Goal: Transaction & Acquisition: Purchase product/service

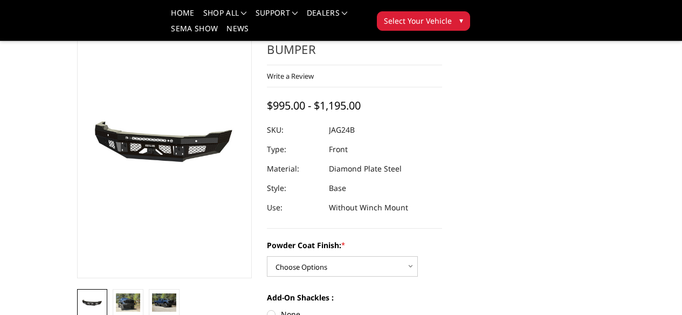
scroll to position [44, 0]
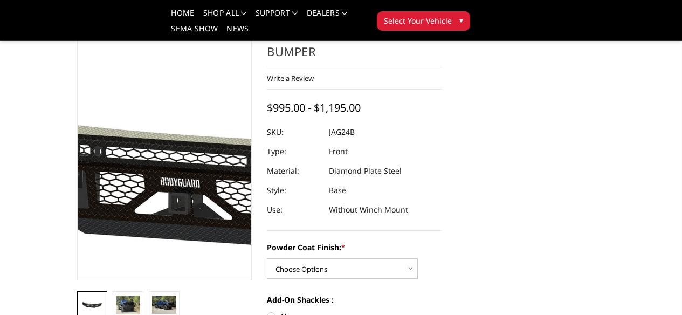
click at [105, 207] on img at bounding box center [239, 173] width 690 height 323
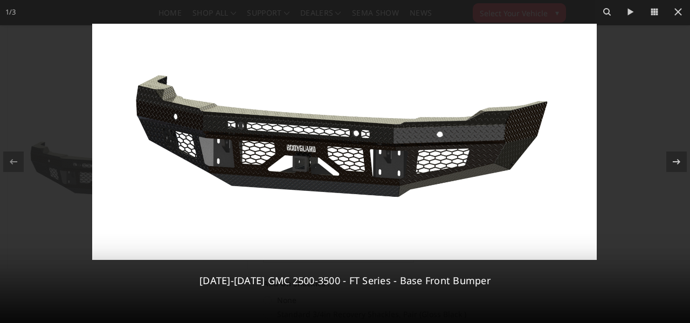
click at [295, 163] on img at bounding box center [344, 142] width 504 height 236
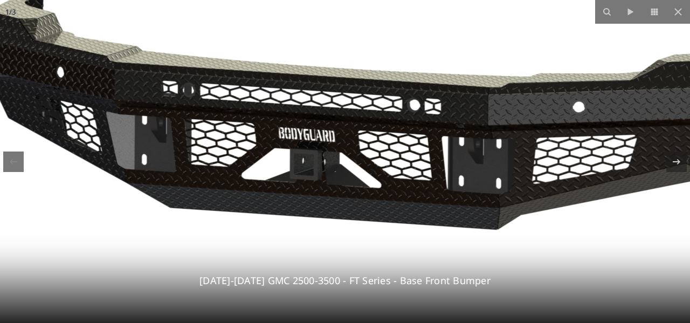
click at [337, 152] on img at bounding box center [391, 121] width 989 height 463
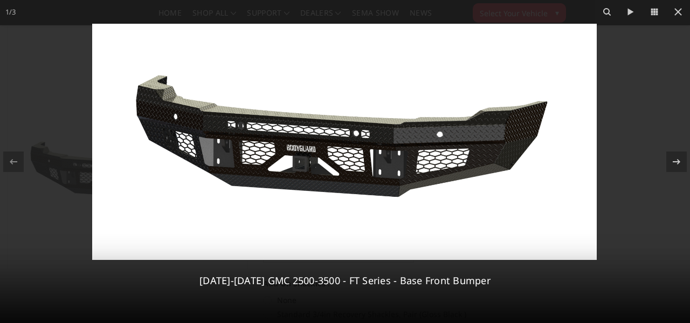
drag, startPoint x: 452, startPoint y: 107, endPoint x: 489, endPoint y: 126, distance: 41.5
click at [489, 126] on img at bounding box center [344, 142] width 504 height 236
click at [678, 163] on icon at bounding box center [676, 160] width 8 height 5
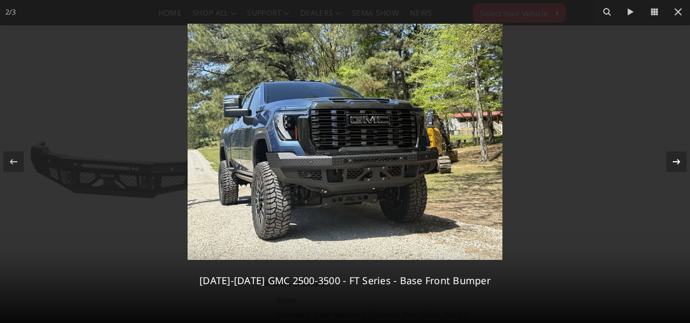
click at [675, 163] on icon at bounding box center [676, 161] width 13 height 13
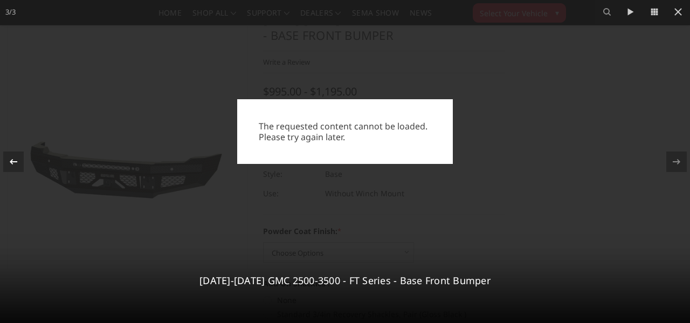
click at [17, 163] on icon at bounding box center [13, 161] width 13 height 13
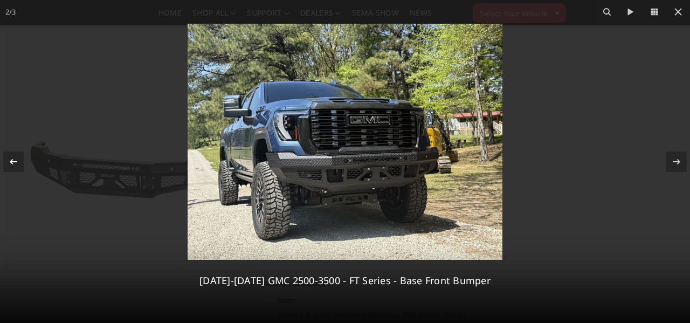
click at [13, 163] on icon at bounding box center [13, 161] width 13 height 13
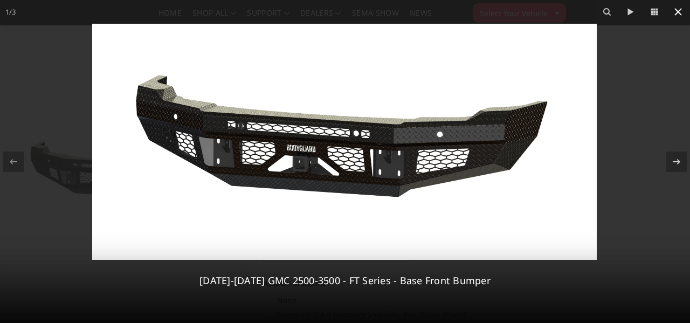
click at [681, 11] on icon at bounding box center [677, 11] width 13 height 13
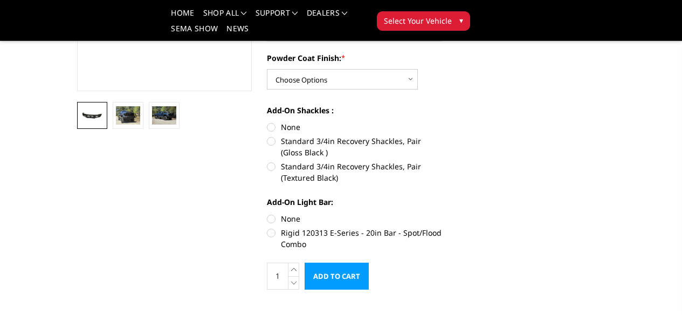
scroll to position [237, 0]
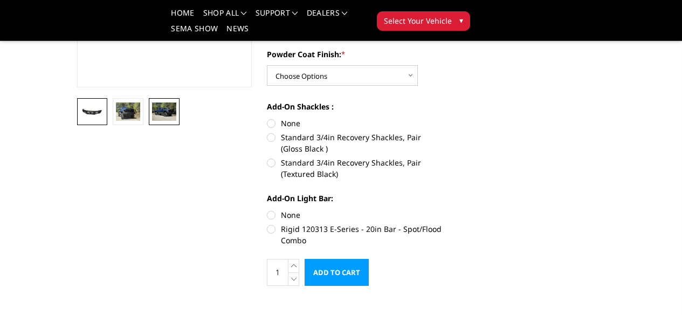
click at [152, 121] on img at bounding box center [164, 111] width 24 height 18
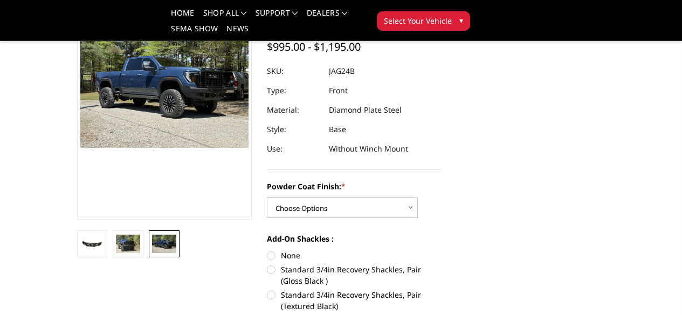
scroll to position [102, 0]
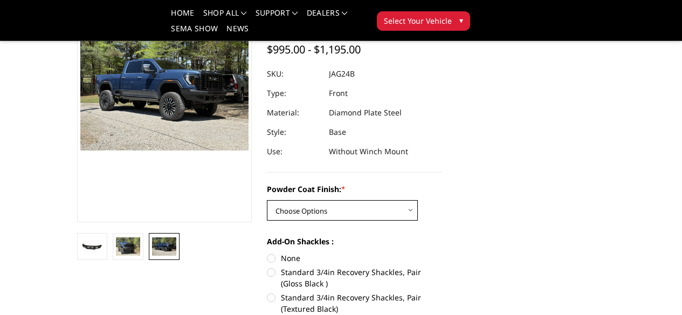
click at [407, 200] on select "Choose Options Bare Metal Gloss Black Powder Coat Textured Black Powder Coat" at bounding box center [342, 210] width 151 height 20
click at [267, 200] on select "Choose Options Bare Metal Gloss Black Powder Coat Textured Black Powder Coat" at bounding box center [342, 210] width 151 height 20
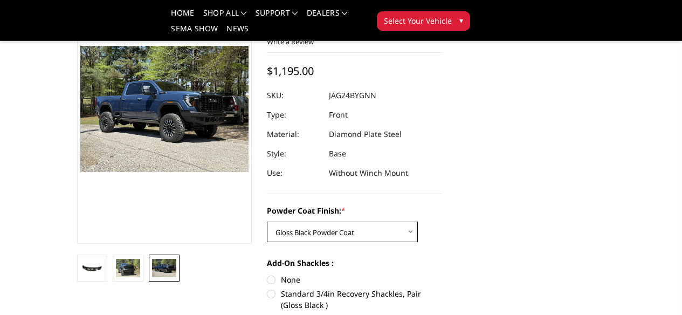
scroll to position [78, 0]
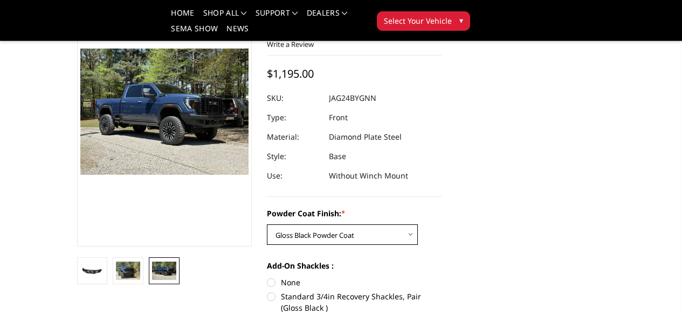
click at [381, 224] on select "Choose Options Bare Metal Gloss Black Powder Coat Textured Black Powder Coat" at bounding box center [342, 234] width 151 height 20
select select "3389"
click at [267, 224] on select "Choose Options Bare Metal Gloss Black Powder Coat Textured Black Powder Coat" at bounding box center [342, 234] width 151 height 20
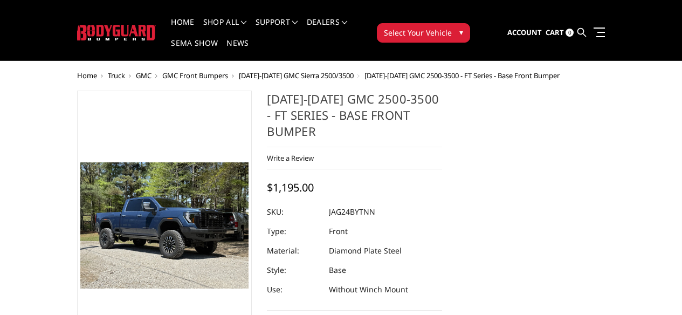
scroll to position [0, 0]
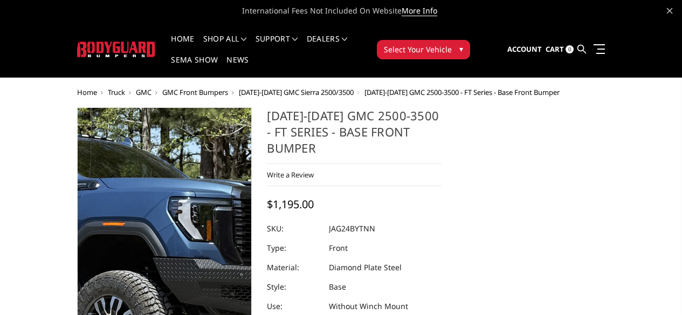
click at [185, 277] on img at bounding box center [91, 251] width 690 height 517
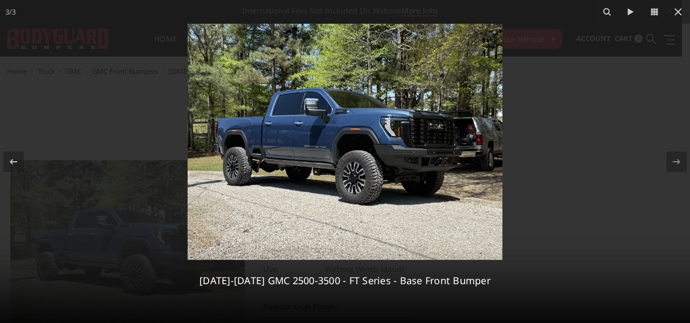
click at [422, 163] on img at bounding box center [345, 142] width 315 height 236
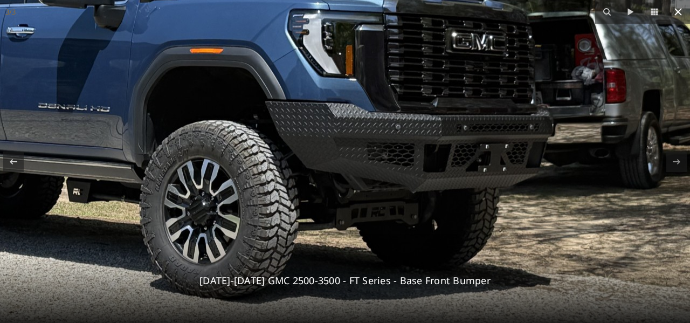
click at [677, 13] on icon at bounding box center [678, 12] width 8 height 8
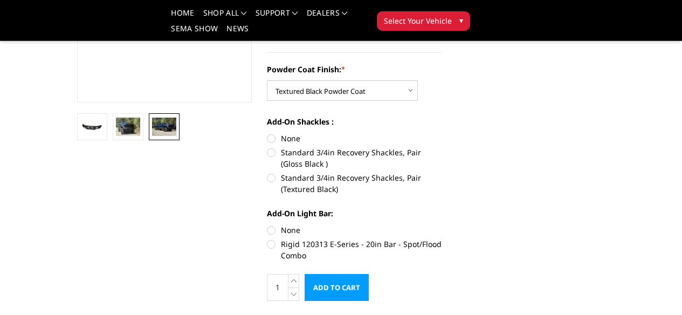
scroll to position [224, 0]
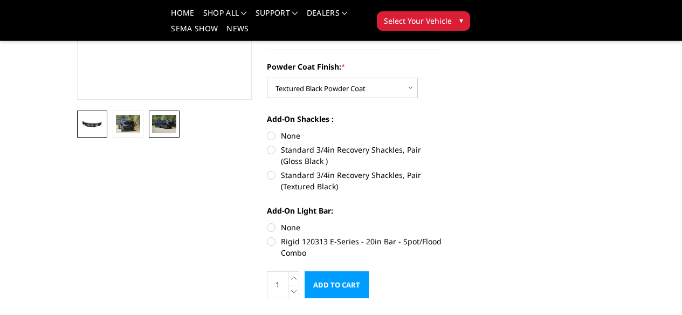
click at [80, 130] on img at bounding box center [92, 124] width 24 height 11
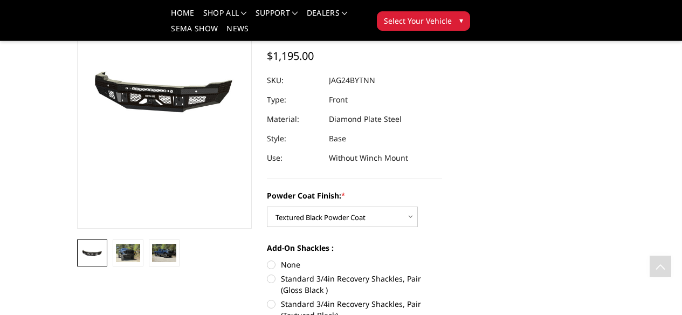
scroll to position [0, 0]
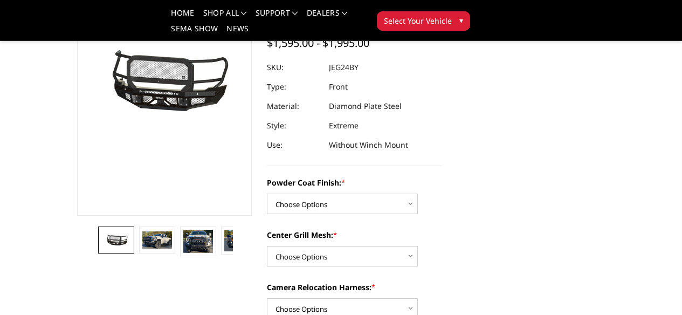
scroll to position [102, 0]
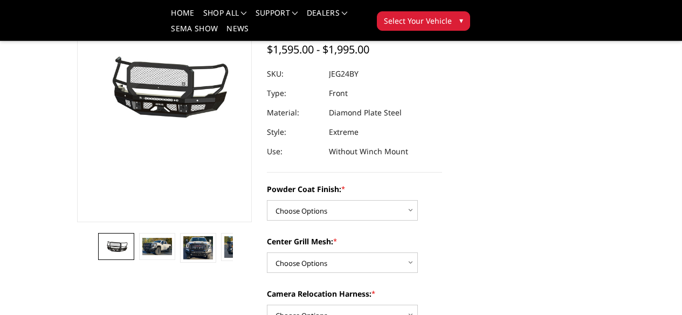
drag, startPoint x: 686, startPoint y: 24, endPoint x: 689, endPoint y: 38, distance: 14.4
click at [142, 254] on img at bounding box center [156, 246] width 29 height 17
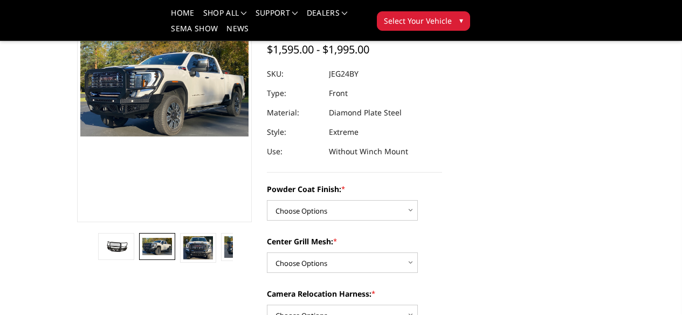
scroll to position [89, 0]
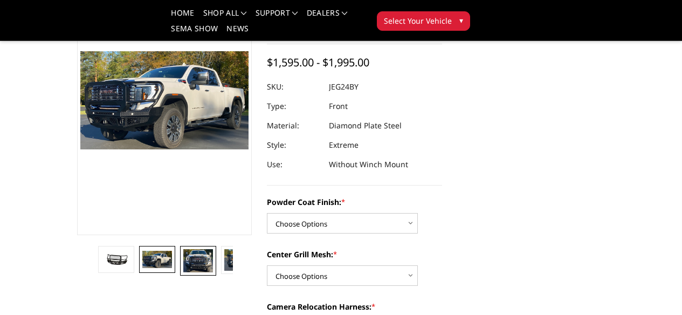
click at [183, 272] on img at bounding box center [197, 260] width 29 height 23
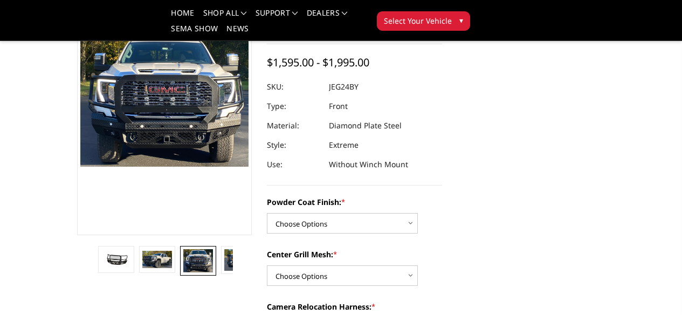
scroll to position [65, 0]
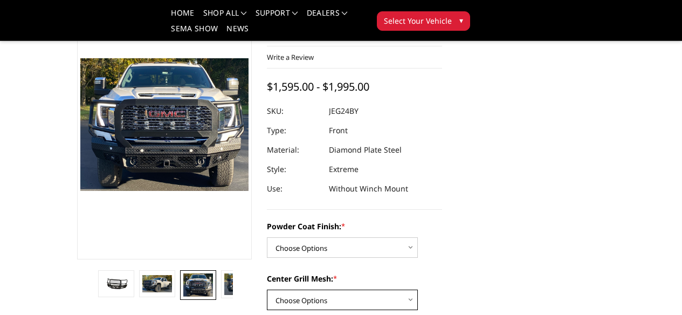
click at [405, 289] on select "Choose Options WITH Expanded Metal in Center Grill WITHOUT Expanded Metal in Ce…" at bounding box center [342, 299] width 151 height 20
click at [267, 289] on select "Choose Options WITH Expanded Metal in Center Grill WITHOUT Expanded Metal in Ce…" at bounding box center [342, 299] width 151 height 20
click at [386, 289] on select "Choose Options WITH Expanded Metal in Center Grill WITHOUT Expanded Metal in Ce…" at bounding box center [342, 299] width 151 height 20
select select "3288"
click at [267, 289] on select "Choose Options WITH Expanded Metal in Center Grill WITHOUT Expanded Metal in Ce…" at bounding box center [342, 299] width 151 height 20
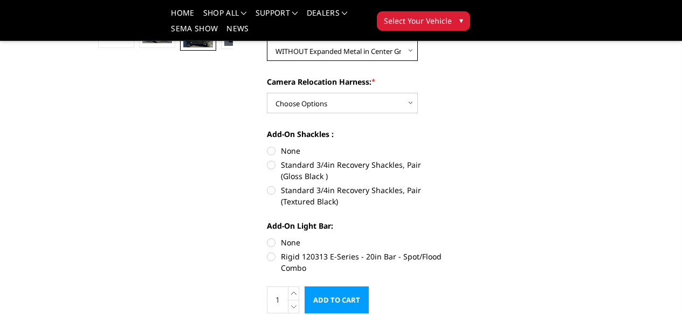
scroll to position [316, 0]
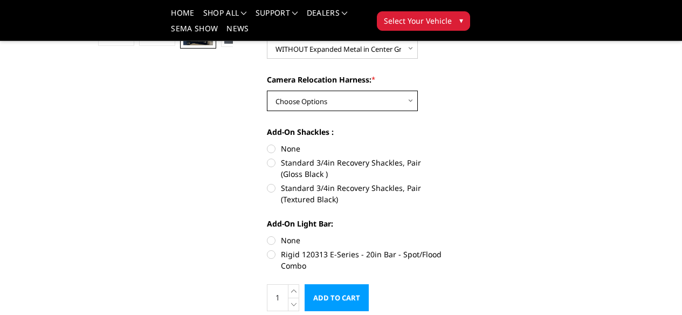
click at [406, 91] on select "Choose Options WITH Camera Relocation Harness WITHOUT Camera Relocation Harness" at bounding box center [342, 101] width 151 height 20
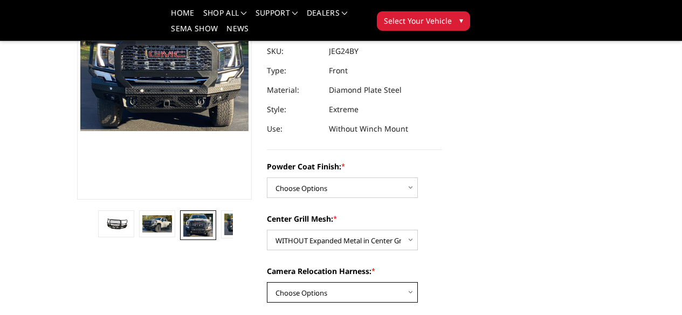
scroll to position [112, 0]
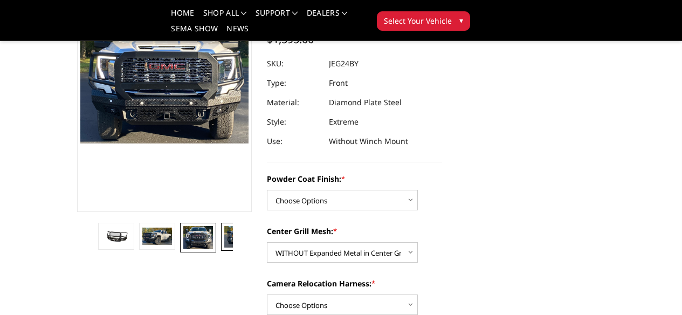
click at [224, 247] on img at bounding box center [238, 237] width 29 height 22
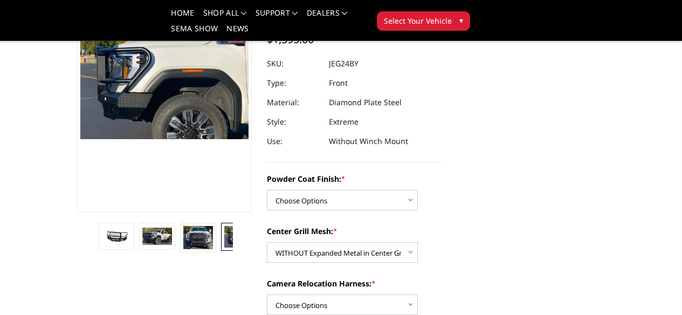
scroll to position [119, 0]
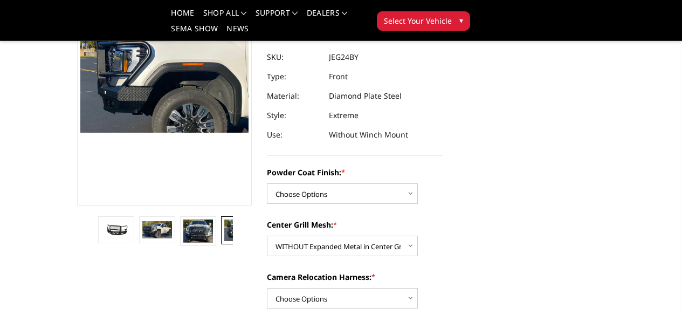
click at [262, 243] on link at bounding box center [280, 229] width 36 height 27
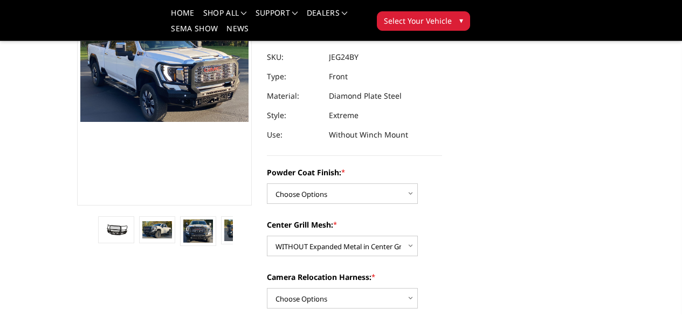
scroll to position [134, 0]
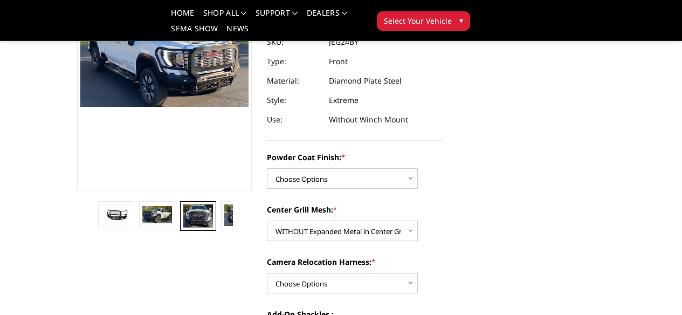
click at [180, 231] on link at bounding box center [198, 216] width 36 height 30
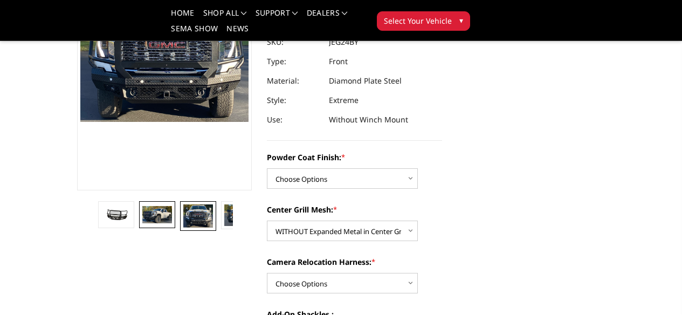
click at [142, 223] on img at bounding box center [156, 214] width 29 height 17
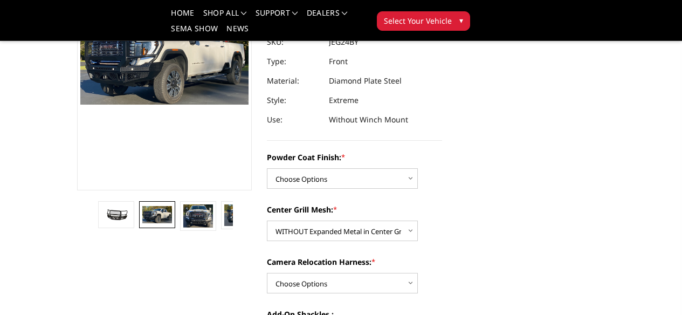
click at [381, 151] on div "Powder Coat Finish: * Choose Options Bare Metal Gloss Black Powder Coat Texture…" at bounding box center [354, 169] width 175 height 37
click at [378, 168] on select "Choose Options Bare Metal Gloss Black Powder Coat Textured Black Powder Coat" at bounding box center [342, 178] width 151 height 20
select select "3285"
click at [267, 168] on select "Choose Options Bare Metal Gloss Black Powder Coat Textured Black Powder Coat" at bounding box center [342, 178] width 151 height 20
click at [388, 273] on select "Choose Options WITH Camera Relocation Harness WITHOUT Camera Relocation Harness" at bounding box center [342, 283] width 151 height 20
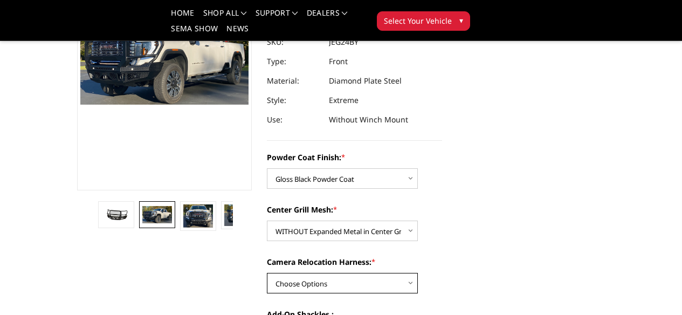
select select "3290"
click at [267, 273] on select "Choose Options WITH Camera Relocation Harness WITHOUT Camera Relocation Harness" at bounding box center [342, 283] width 151 height 20
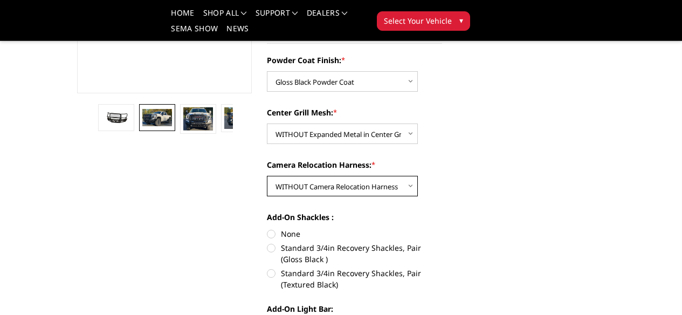
scroll to position [224, 0]
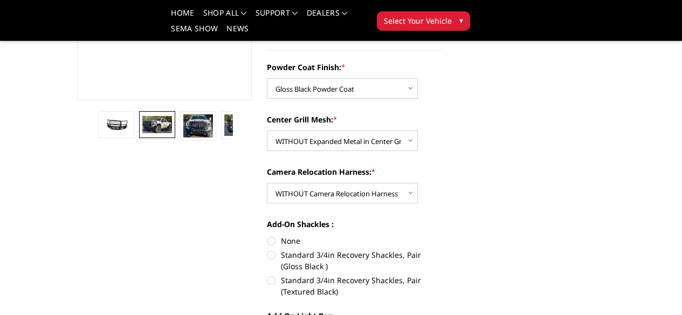
click at [349, 249] on label "Standard 3/4in Recovery Shackles, Pair (Gloss Black )" at bounding box center [354, 260] width 175 height 23
click at [442, 235] on input "Standard 3/4in Recovery Shackles, Pair (Gloss Black )" at bounding box center [442, 235] width 1 height 1
radio input "true"
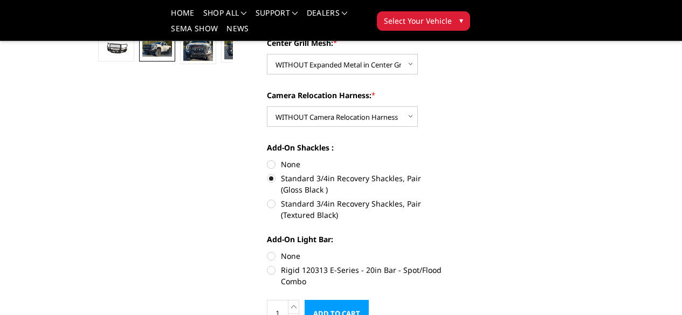
scroll to position [310, 0]
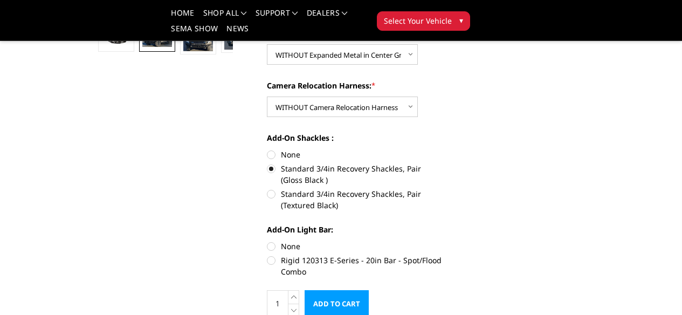
click at [269, 254] on label "Rigid 120313 E-Series - 20in Bar - Spot/Flood Combo" at bounding box center [354, 265] width 175 height 23
click at [442, 240] on input "Rigid 120313 E-Series - 20in Bar - Spot/Flood Combo" at bounding box center [442, 240] width 1 height 1
radio input "true"
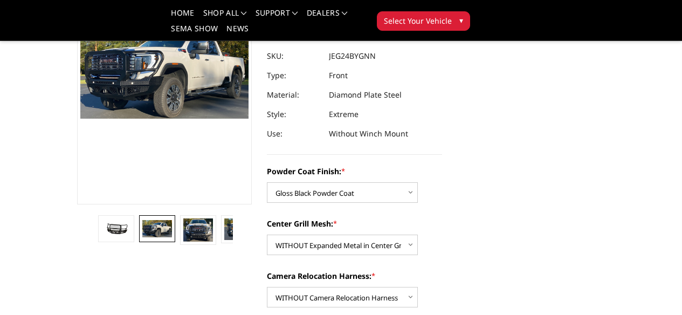
scroll to position [116, 0]
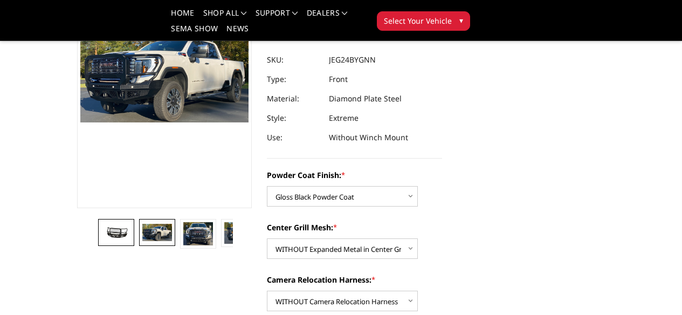
click at [101, 239] on img at bounding box center [115, 231] width 29 height 13
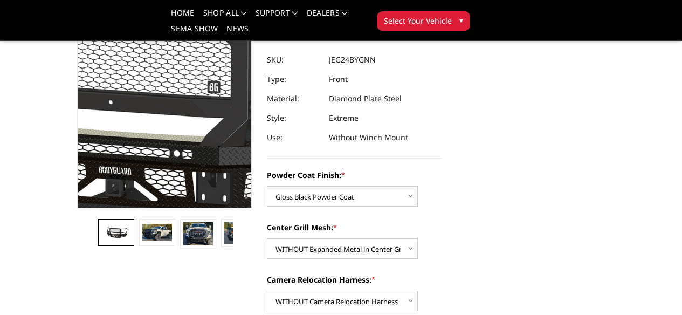
click at [161, 175] on img at bounding box center [135, 101] width 690 height 323
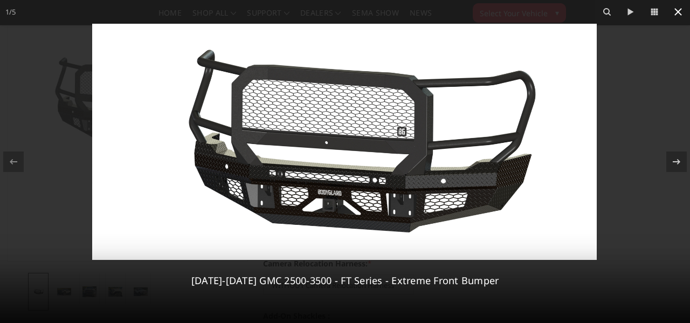
click at [678, 11] on icon at bounding box center [678, 12] width 8 height 8
